Goal: Book appointment/travel/reservation

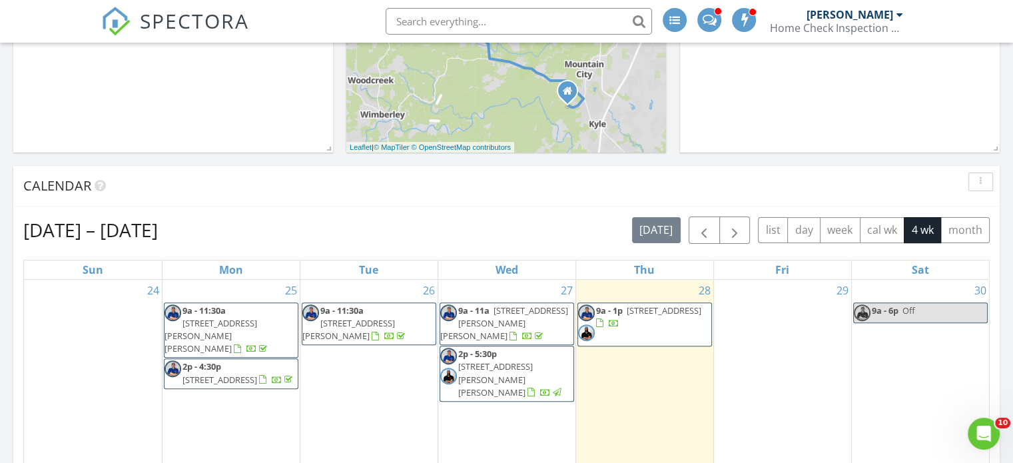
scroll to position [466, 0]
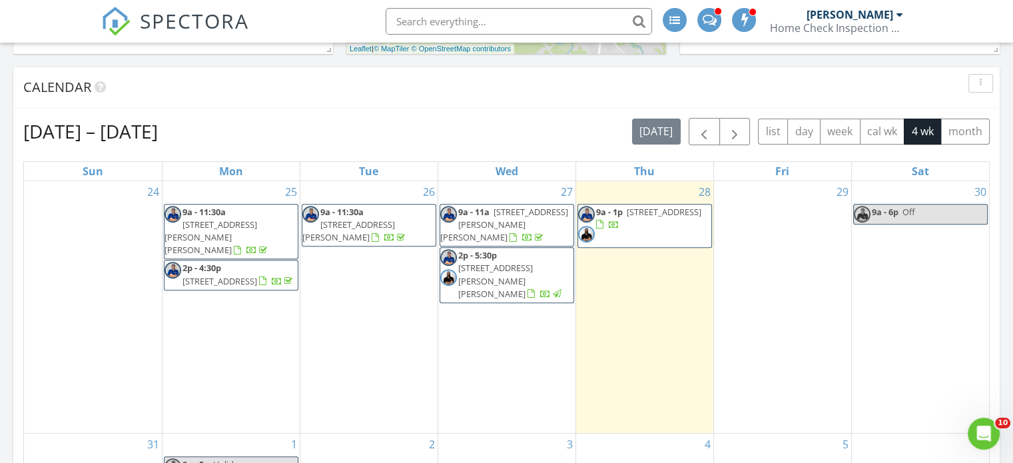
click at [751, 236] on div "29" at bounding box center [782, 307] width 137 height 252
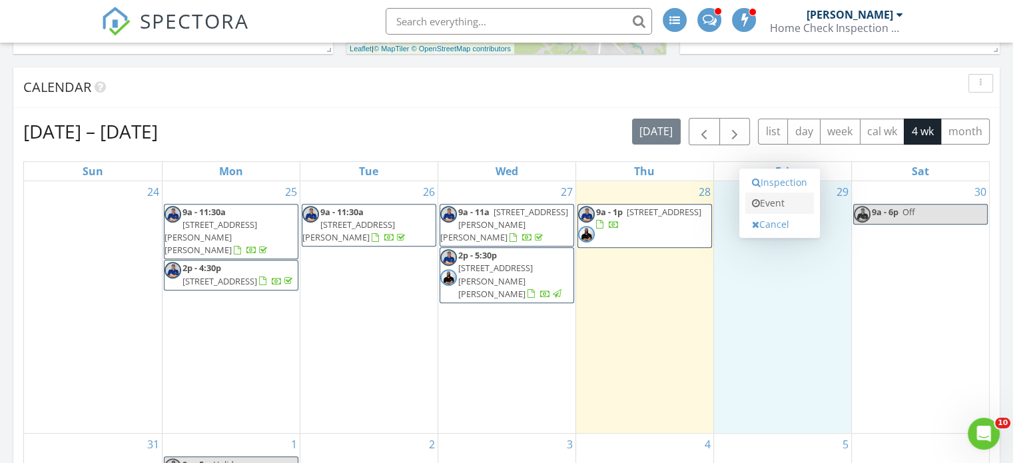
click at [772, 200] on link "Event" at bounding box center [779, 202] width 69 height 21
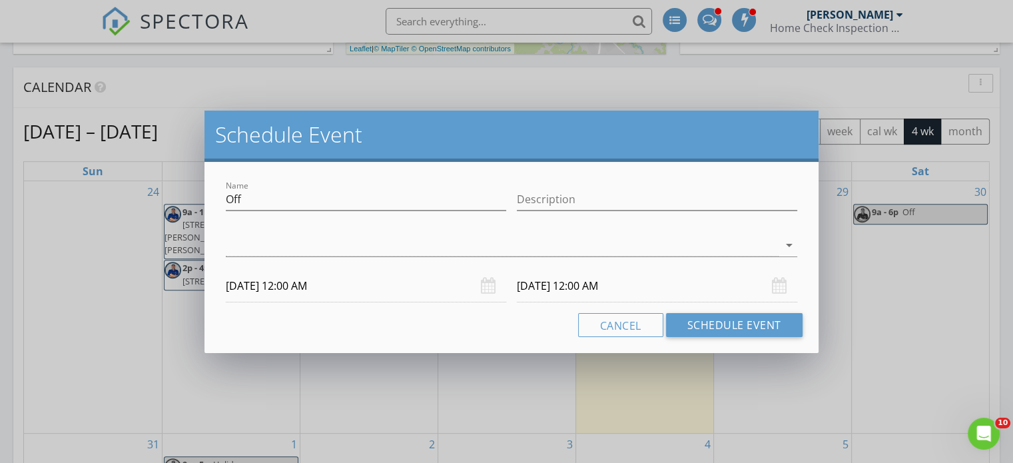
click at [488, 287] on div "[DATE] 12:00 AM" at bounding box center [366, 286] width 280 height 33
click at [790, 242] on icon "arrow_drop_down" at bounding box center [789, 245] width 16 height 16
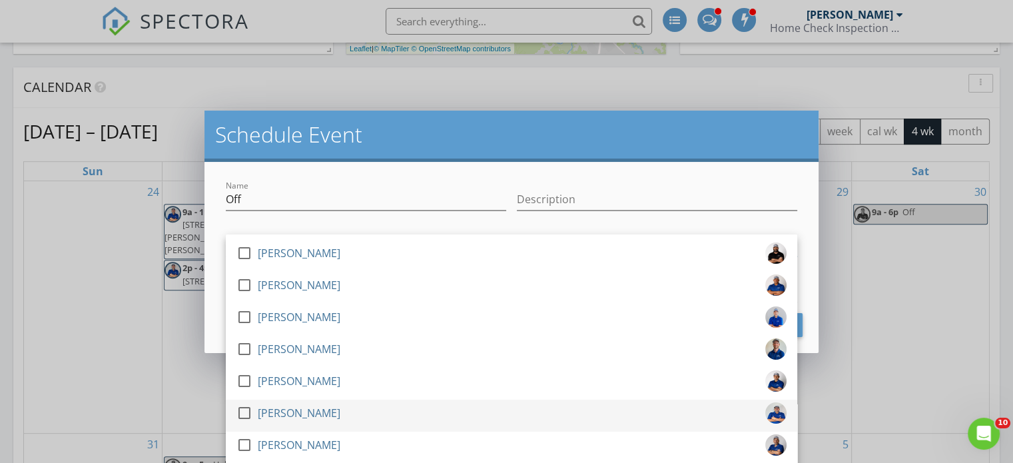
click at [405, 422] on div "check_box_outline_blank [PERSON_NAME]" at bounding box center [511, 415] width 550 height 27
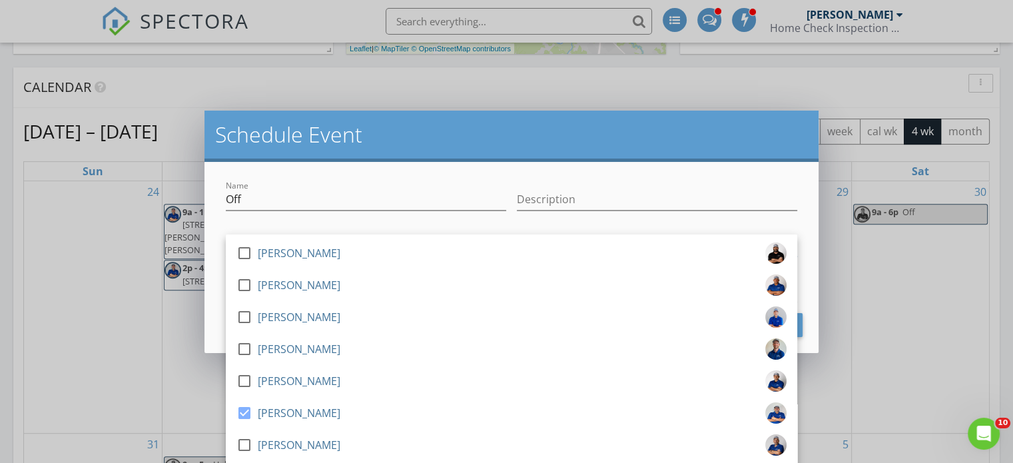
click at [727, 184] on div "Description" at bounding box center [657, 201] width 280 height 43
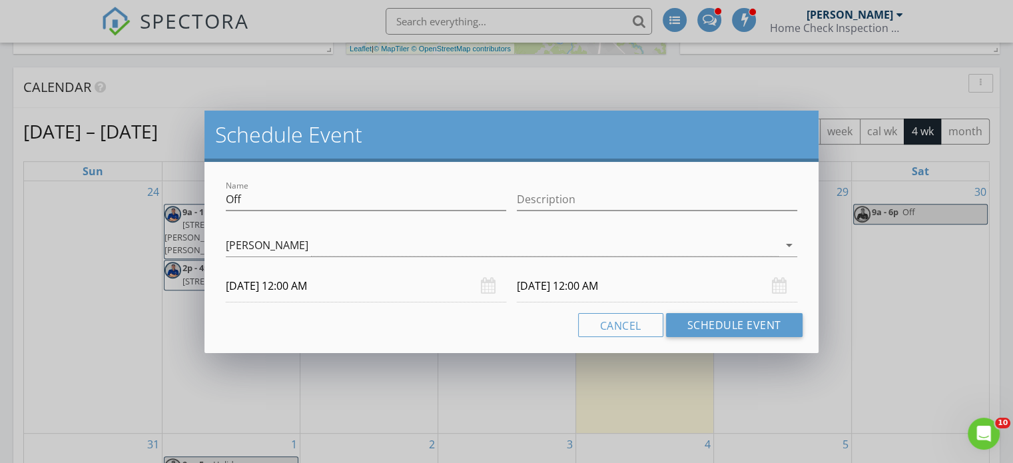
click at [492, 284] on div "[DATE] 12:00 AM" at bounding box center [366, 286] width 280 height 33
click at [318, 292] on input "[DATE] 12:00 AM" at bounding box center [366, 286] width 280 height 33
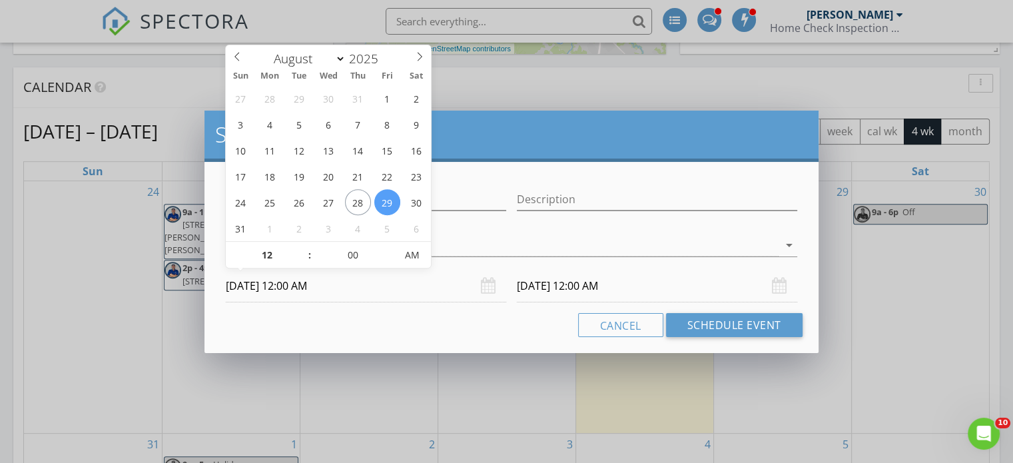
click at [309, 245] on span ":" at bounding box center [310, 255] width 4 height 27
type input "11"
type input "[DATE] 11:00 PM"
drag, startPoint x: 302, startPoint y: 255, endPoint x: 234, endPoint y: 268, distance: 69.1
click at [301, 255] on span at bounding box center [302, 261] width 9 height 13
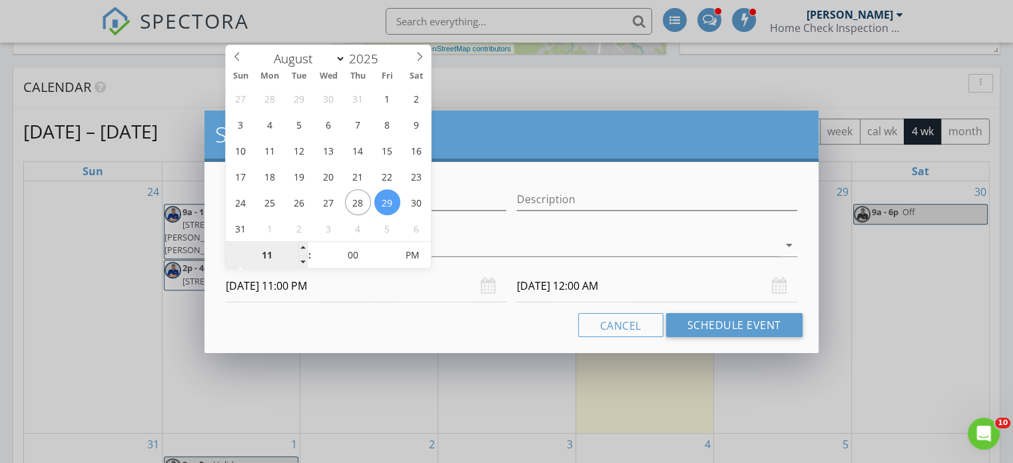
type input "[DATE] 11:00 PM"
type input "10"
type input "[DATE] 10:00 PM"
click at [301, 260] on span at bounding box center [302, 261] width 9 height 13
type input "09"
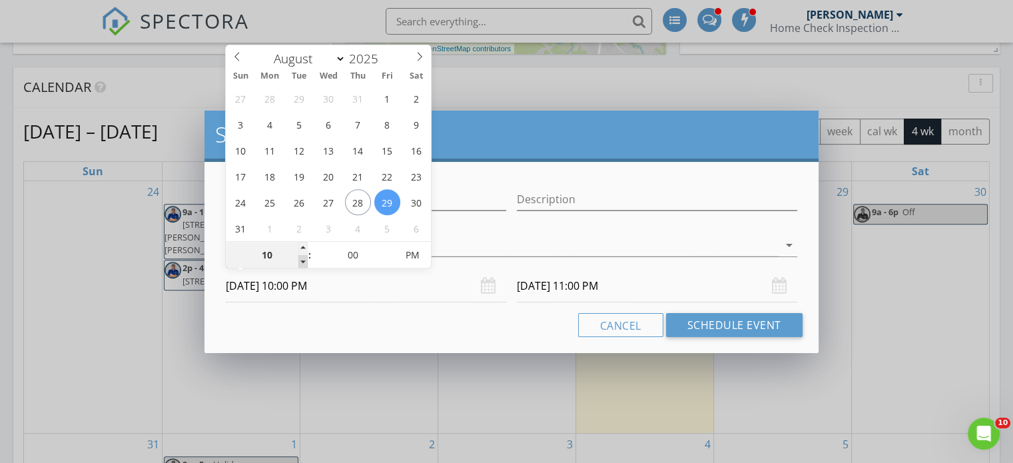
type input "[DATE] 9:00 PM"
click at [301, 260] on span at bounding box center [302, 261] width 9 height 13
type input "09"
type input "[DATE] 9:00 PM"
type input "[DATE] 9:00 AM"
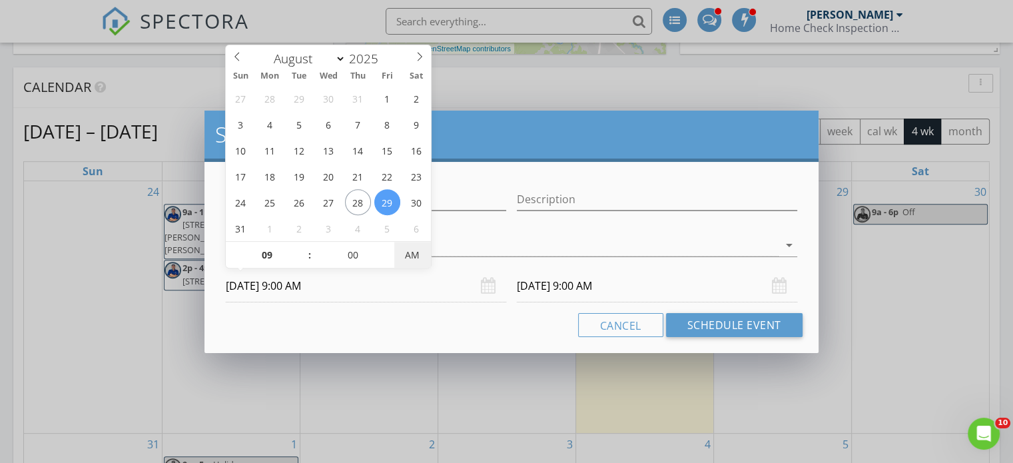
click at [407, 258] on span "AM" at bounding box center [412, 255] width 37 height 27
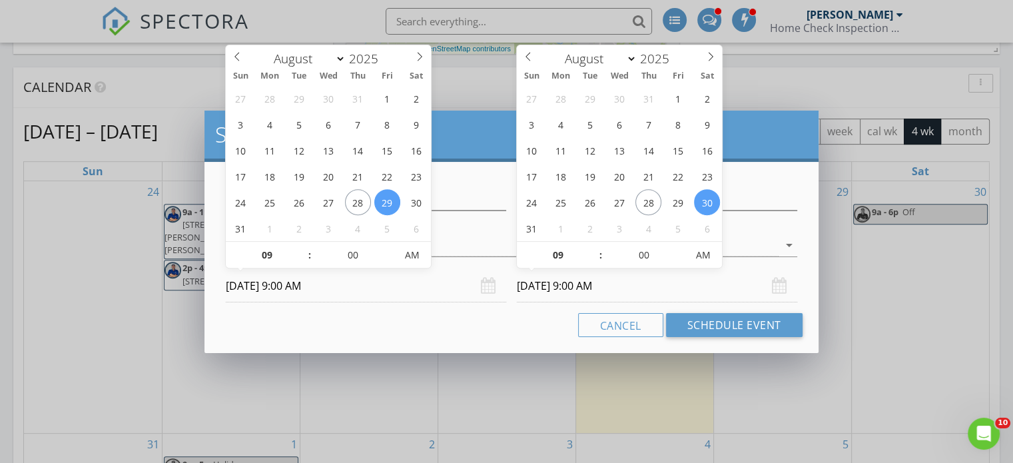
click at [750, 273] on input "[DATE] 9:00 AM" at bounding box center [657, 286] width 280 height 33
type input "[DATE] 9:00 AM"
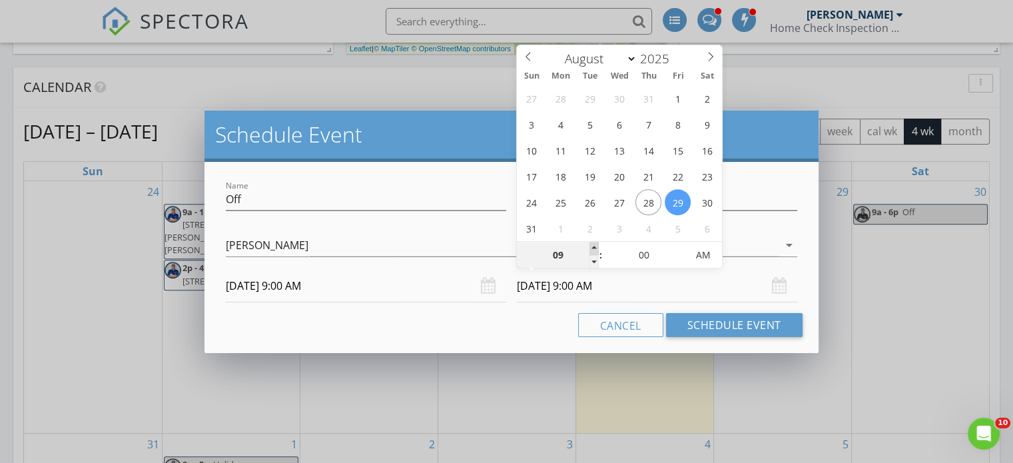
type input "10"
type input "[DATE] 10:00 AM"
click at [591, 247] on span at bounding box center [593, 248] width 9 height 13
type input "11"
type input "[DATE] 11:00 AM"
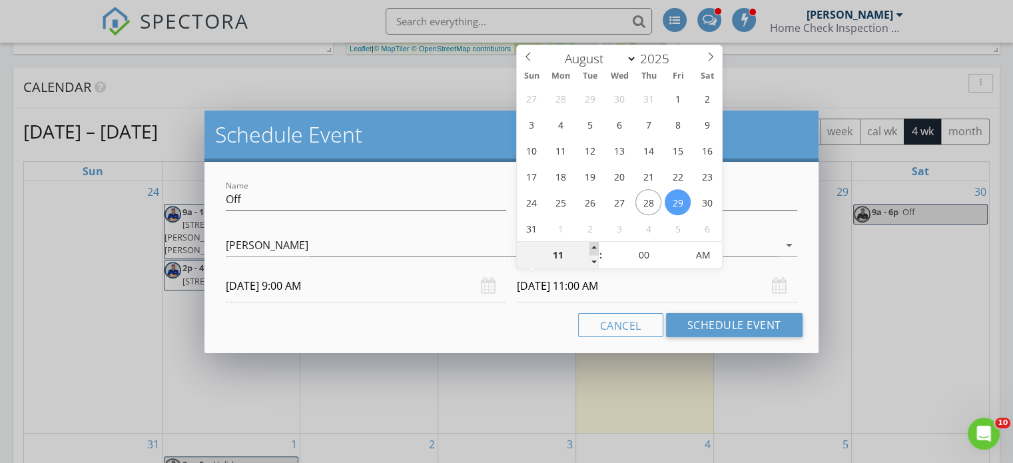
click at [591, 247] on span at bounding box center [593, 248] width 9 height 13
type input "12"
type input "[DATE] 12:00 PM"
click at [591, 246] on span at bounding box center [593, 248] width 9 height 13
type input "01"
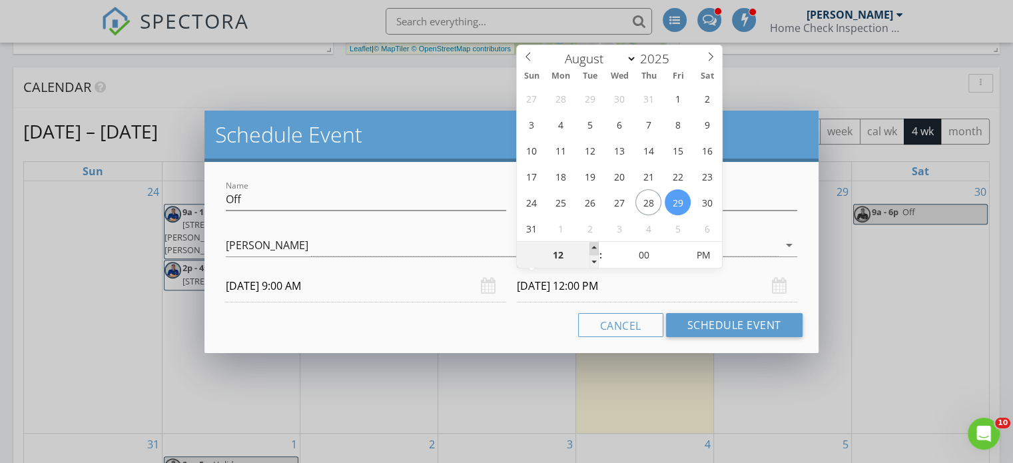
type input "[DATE] 1:00 PM"
click at [591, 246] on span at bounding box center [593, 248] width 9 height 13
type input "02"
type input "[DATE] 2:00 PM"
click at [591, 246] on span at bounding box center [593, 248] width 9 height 13
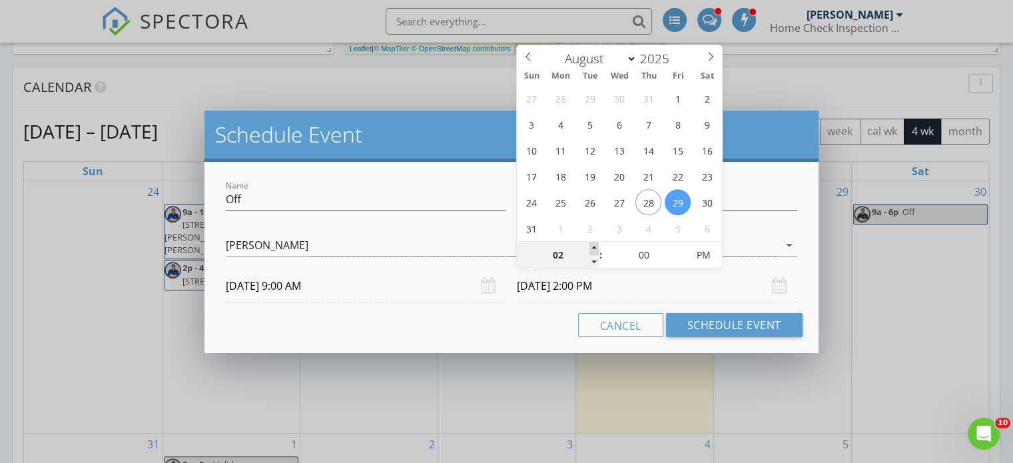
type input "03"
type input "[DATE] 3:00 PM"
click at [591, 246] on span at bounding box center [593, 248] width 9 height 13
type input "04"
type input "[DATE] 4:00 PM"
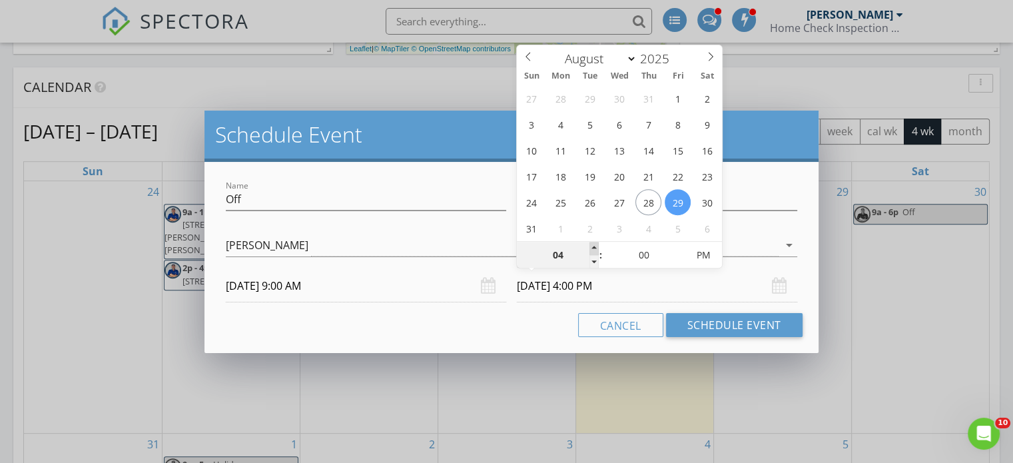
click at [591, 246] on span at bounding box center [593, 248] width 9 height 13
type input "05"
type input "[DATE] 5:00 PM"
click at [591, 246] on span at bounding box center [593, 248] width 9 height 13
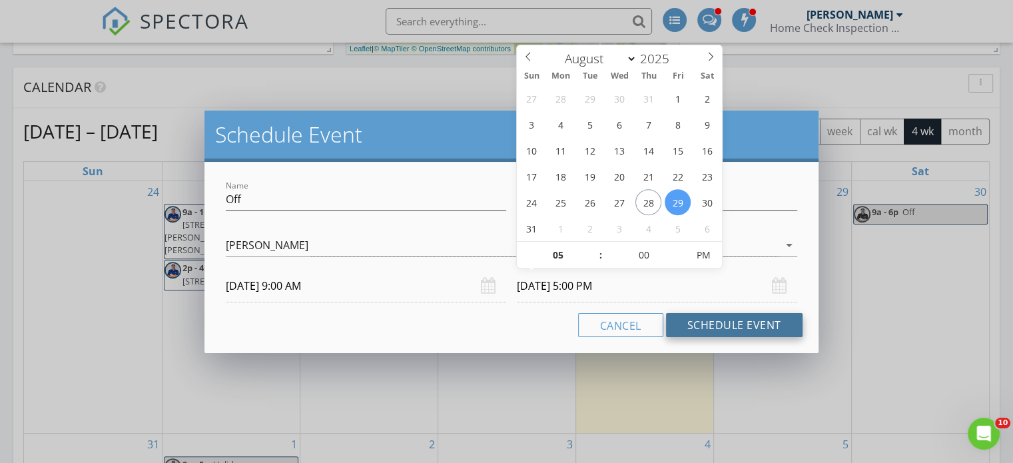
click at [724, 332] on button "Schedule Event" at bounding box center [734, 325] width 136 height 24
